Goal: Transaction & Acquisition: Book appointment/travel/reservation

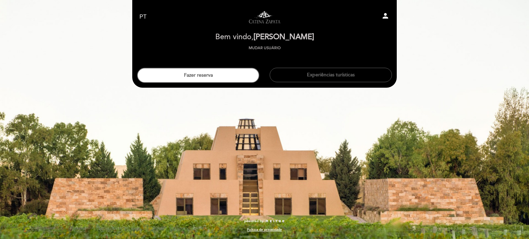
select select "pt"
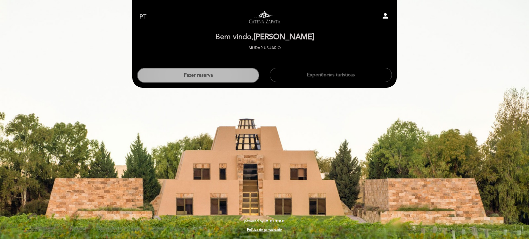
click at [204, 73] on button "Fazer reserva" at bounding box center [198, 75] width 122 height 15
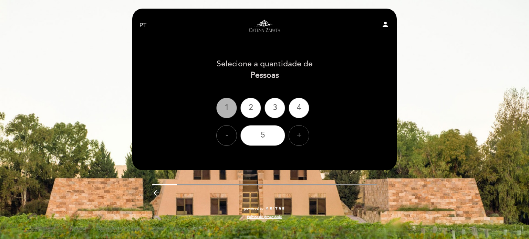
click at [226, 111] on div "1" at bounding box center [226, 108] width 21 height 21
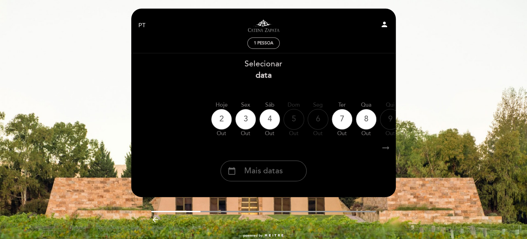
click at [385, 148] on icon "arrow_right_alt" at bounding box center [386, 148] width 10 height 15
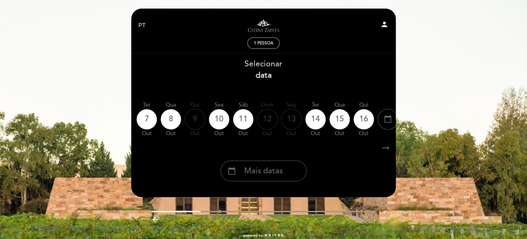
scroll to position [0, 201]
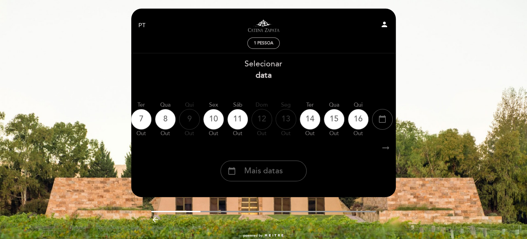
click at [385, 148] on icon "arrow_right_alt" at bounding box center [386, 148] width 10 height 15
click at [263, 168] on span "Mais datas" at bounding box center [263, 171] width 39 height 11
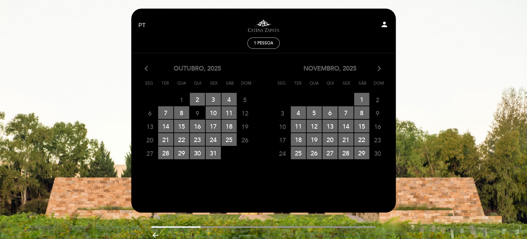
click at [377, 66] on icon "arrow_forward_ios" at bounding box center [379, 68] width 6 height 9
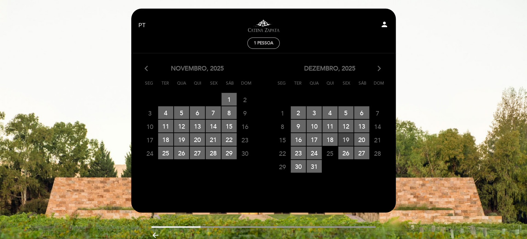
click at [347, 137] on span "19 RESERVAS DISPONÍVEIS" at bounding box center [345, 139] width 15 height 13
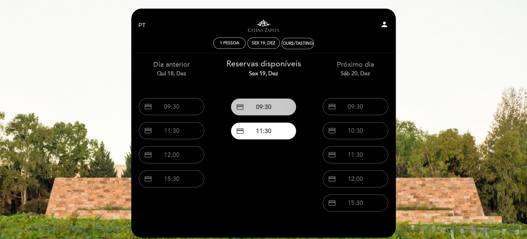
click at [263, 111] on button "credit_card 09:30" at bounding box center [263, 107] width 65 height 17
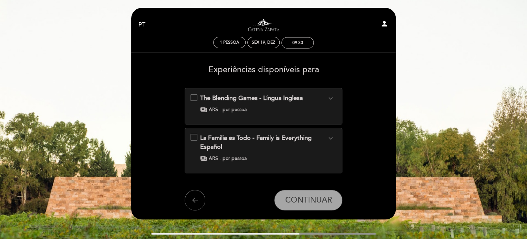
scroll to position [0, 0]
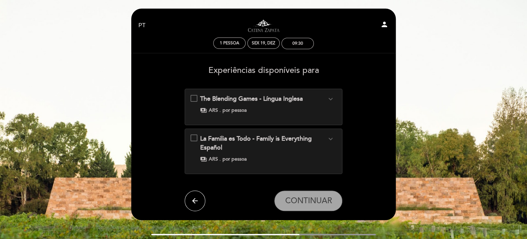
click at [193, 199] on icon "arrow_back" at bounding box center [195, 201] width 8 height 8
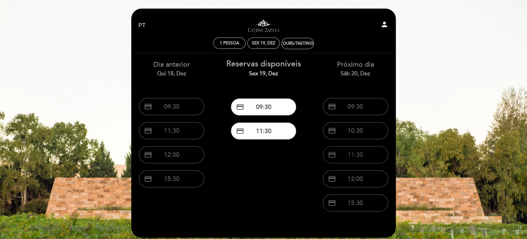
click at [357, 156] on button "credit_card 11:30" at bounding box center [355, 154] width 65 height 17
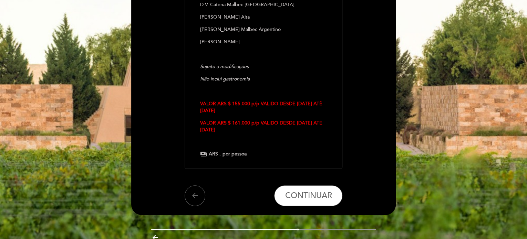
scroll to position [207, 0]
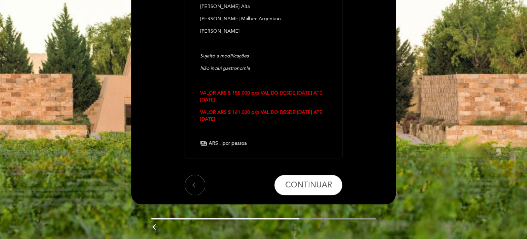
click at [194, 187] on icon "arrow_back" at bounding box center [195, 185] width 8 height 8
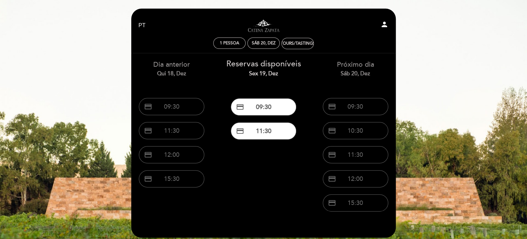
click at [252, 77] on div "Sex 19, dez" at bounding box center [264, 74] width 82 height 8
click at [258, 67] on div "Reservas disponíveis Sex 19, dez" at bounding box center [264, 68] width 82 height 19
click at [260, 131] on button "credit_card 11:30" at bounding box center [263, 131] width 65 height 17
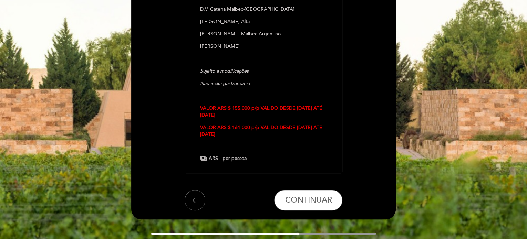
scroll to position [207, 0]
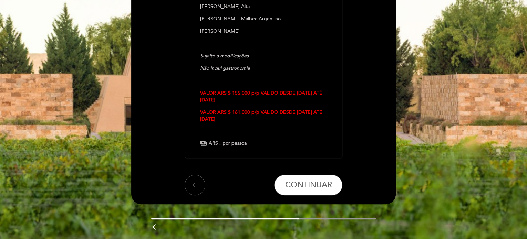
click at [195, 187] on icon "arrow_back" at bounding box center [195, 185] width 8 height 8
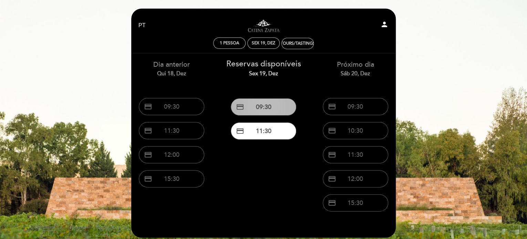
click at [264, 109] on button "credit_card 09:30" at bounding box center [263, 107] width 65 height 17
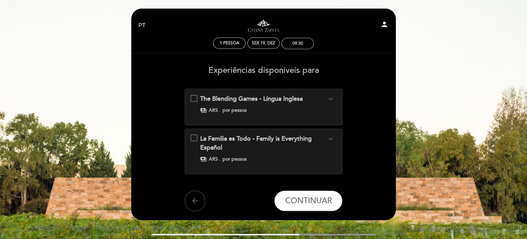
click at [329, 99] on icon "expand_more" at bounding box center [330, 99] width 8 height 8
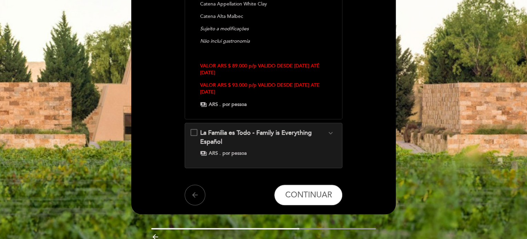
scroll to position [231, 0]
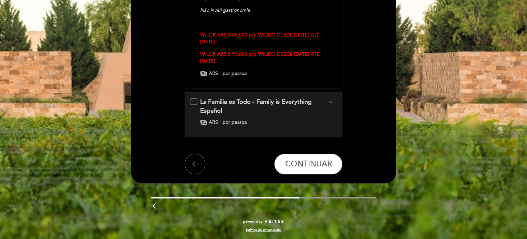
click at [331, 102] on icon "expand_more" at bounding box center [330, 102] width 8 height 8
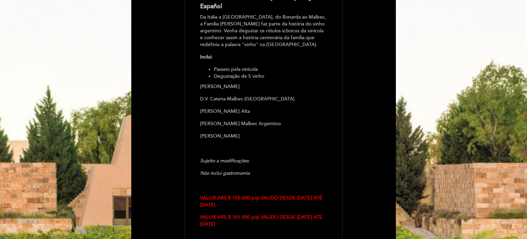
scroll to position [267, 0]
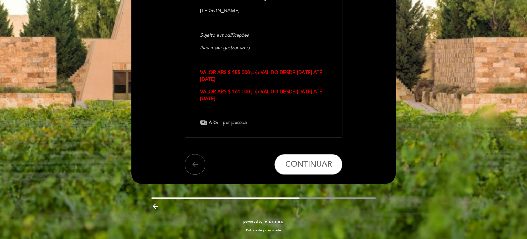
click at [200, 165] on button "arrow_back" at bounding box center [195, 164] width 21 height 21
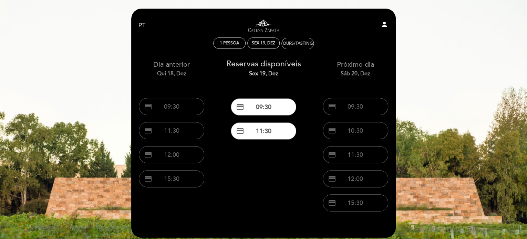
click at [298, 42] on div "Tours/Tastings" at bounding box center [297, 43] width 35 height 5
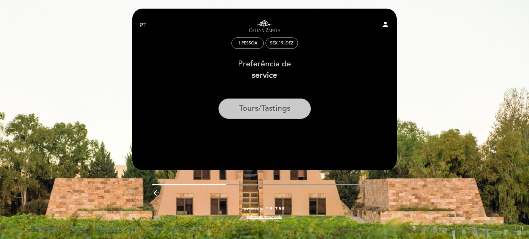
click at [256, 109] on button "Tours/Tastings" at bounding box center [264, 109] width 93 height 21
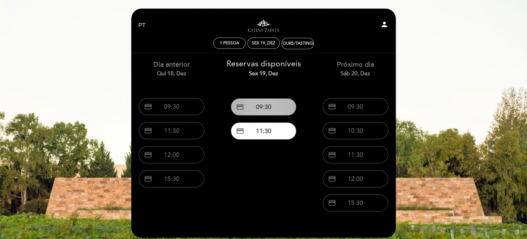
click at [268, 110] on button "credit_card 09:30" at bounding box center [263, 107] width 65 height 17
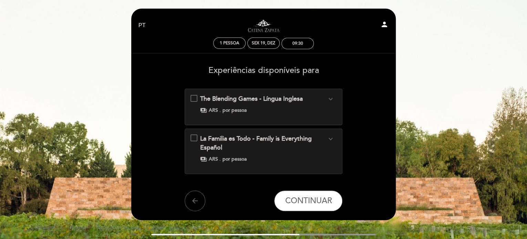
click at [327, 142] on icon "expand_more" at bounding box center [330, 139] width 8 height 8
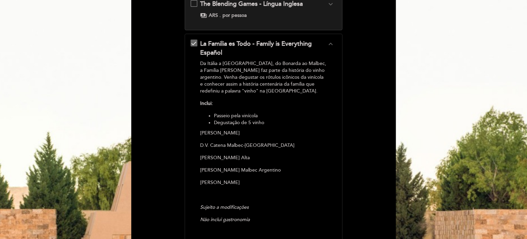
scroll to position [233, 0]
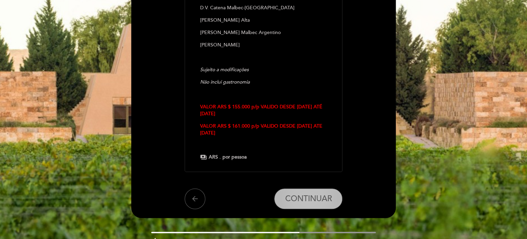
click at [319, 201] on span "CONTINUAR" at bounding box center [308, 199] width 47 height 10
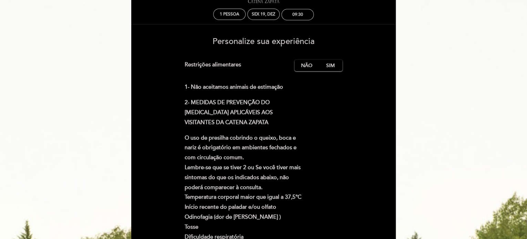
scroll to position [0, 0]
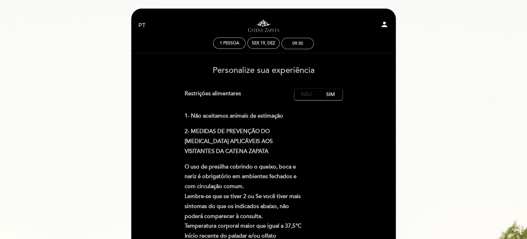
click at [308, 96] on label "Não" at bounding box center [307, 94] width 24 height 11
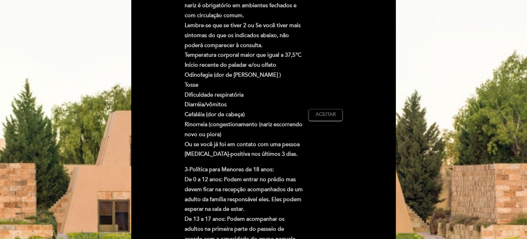
scroll to position [172, 0]
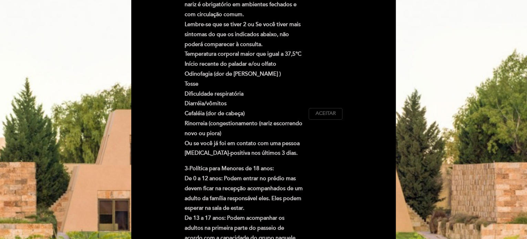
click at [331, 117] on button "Aceitar Aceito" at bounding box center [326, 114] width 34 height 12
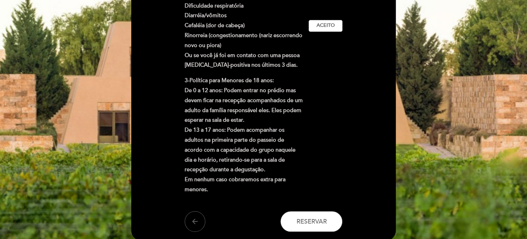
scroll to position [318, 0]
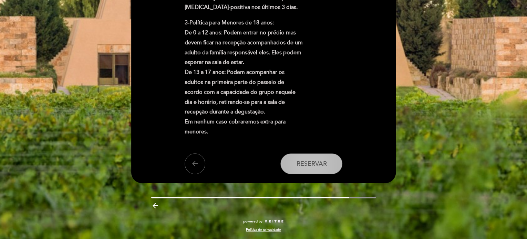
click at [324, 163] on span "Reservar" at bounding box center [311, 164] width 30 height 8
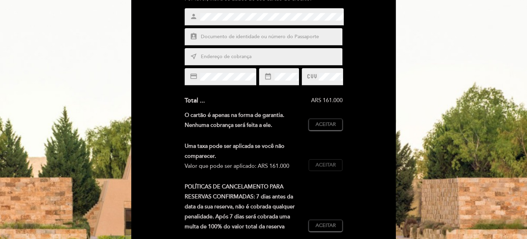
scroll to position [0, 0]
